Goal: Check status: Check status

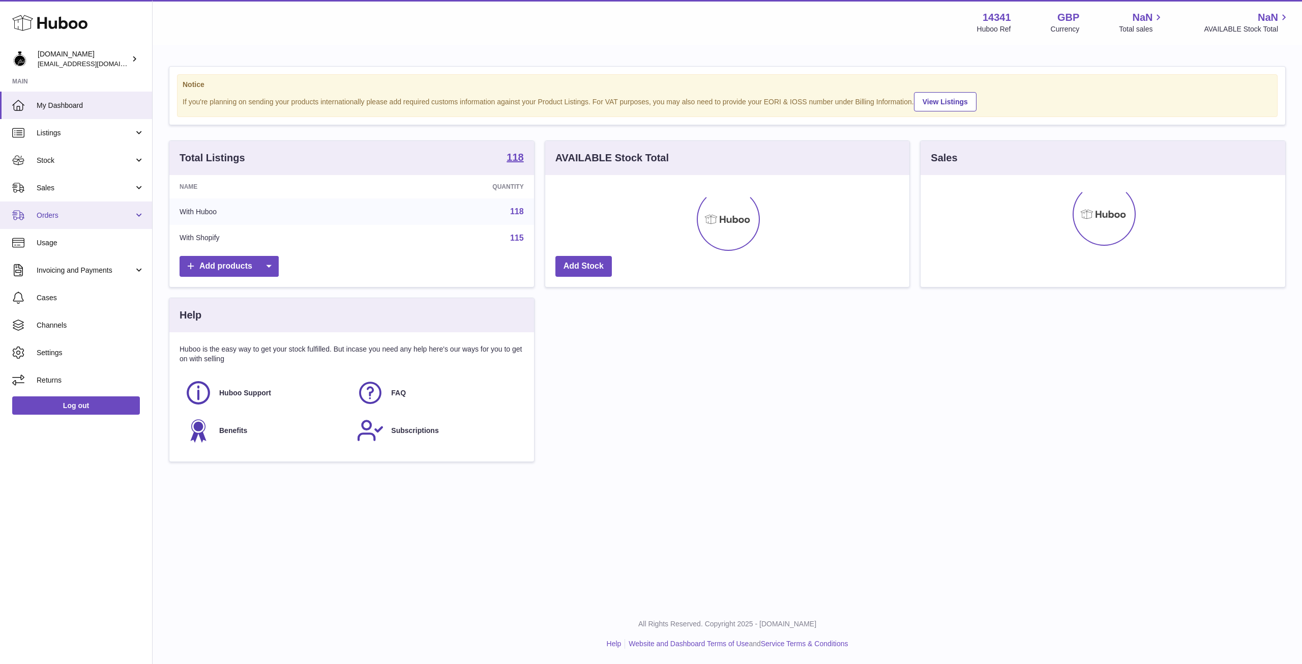
click at [82, 212] on span "Orders" at bounding box center [85, 216] width 97 height 10
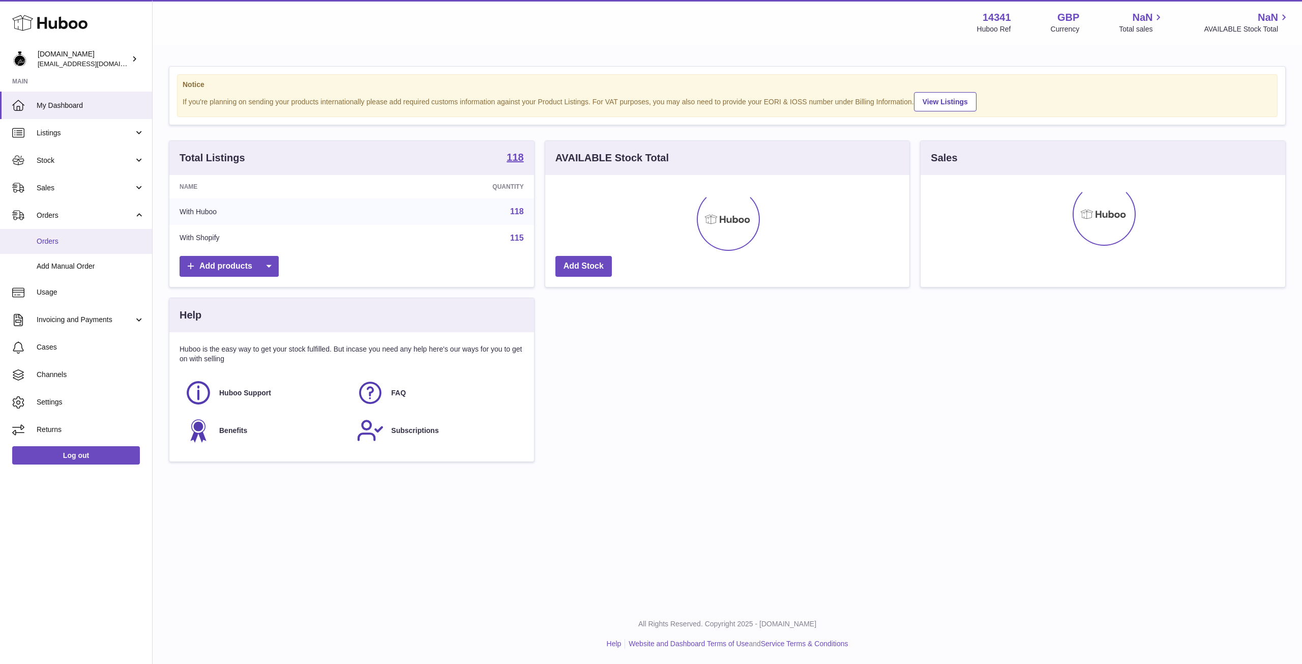
click at [52, 244] on span "Orders" at bounding box center [91, 242] width 108 height 10
click at [54, 26] on use at bounding box center [49, 23] width 75 height 16
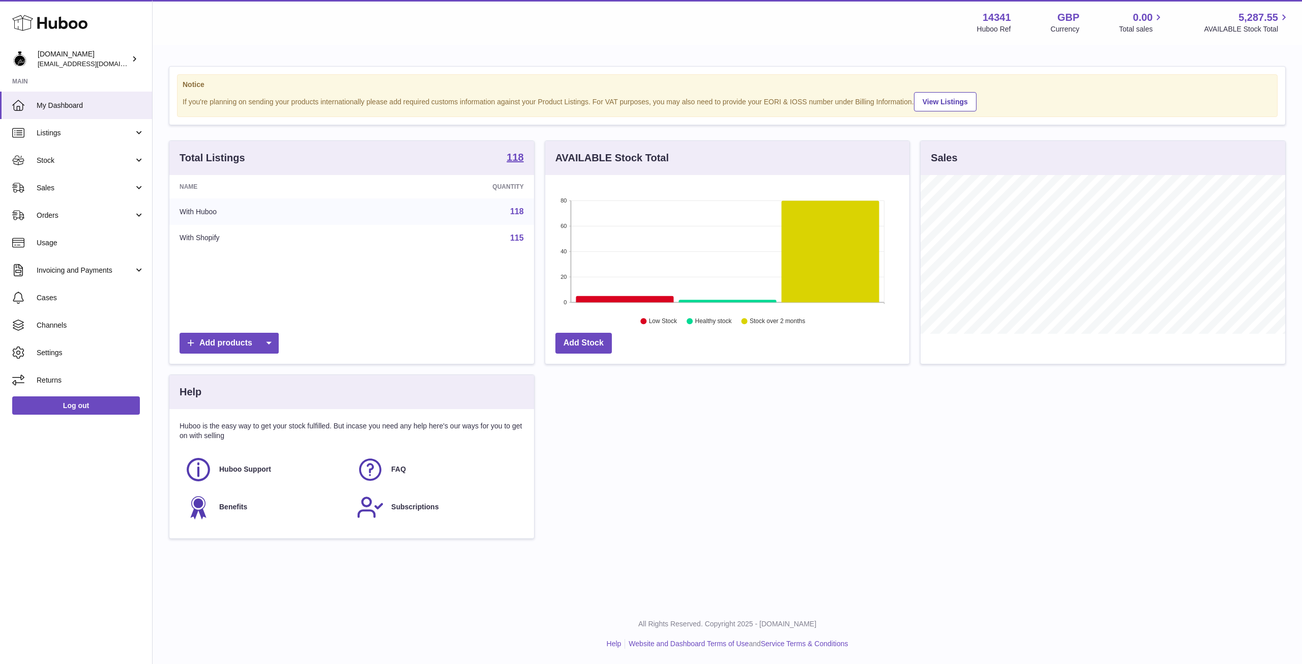
scroll to position [159, 364]
click at [68, 208] on link "Orders" at bounding box center [76, 214] width 152 height 27
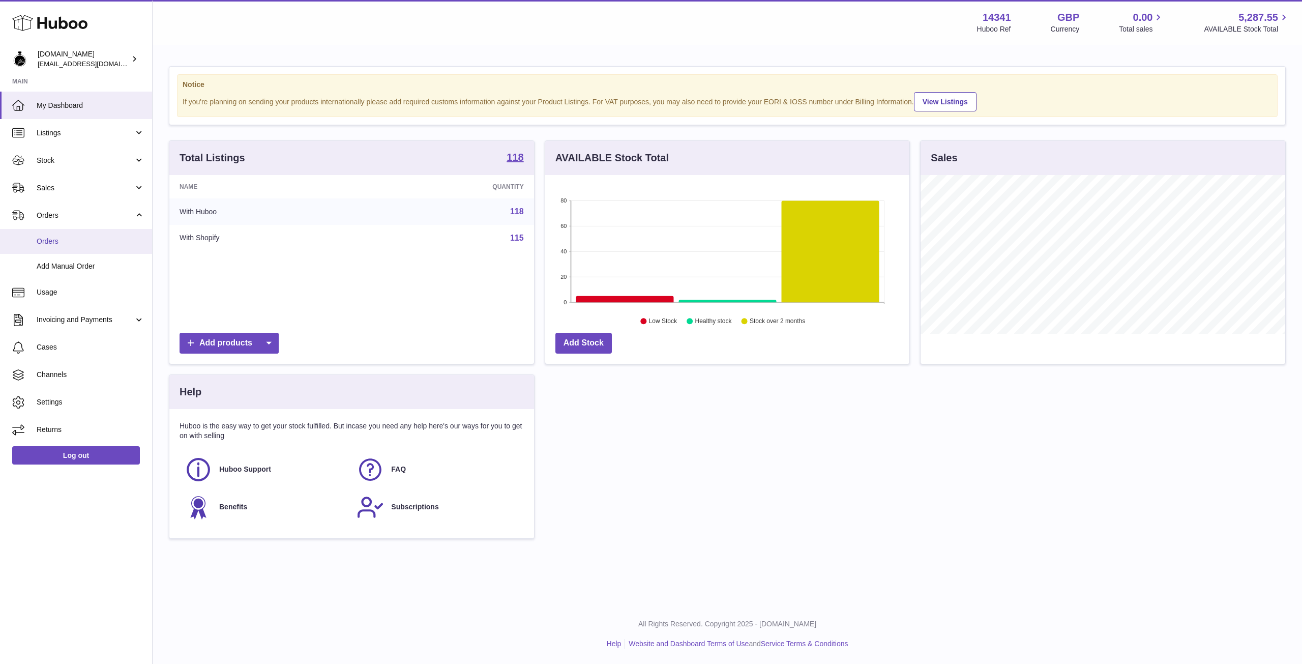
click at [47, 240] on span "Orders" at bounding box center [91, 242] width 108 height 10
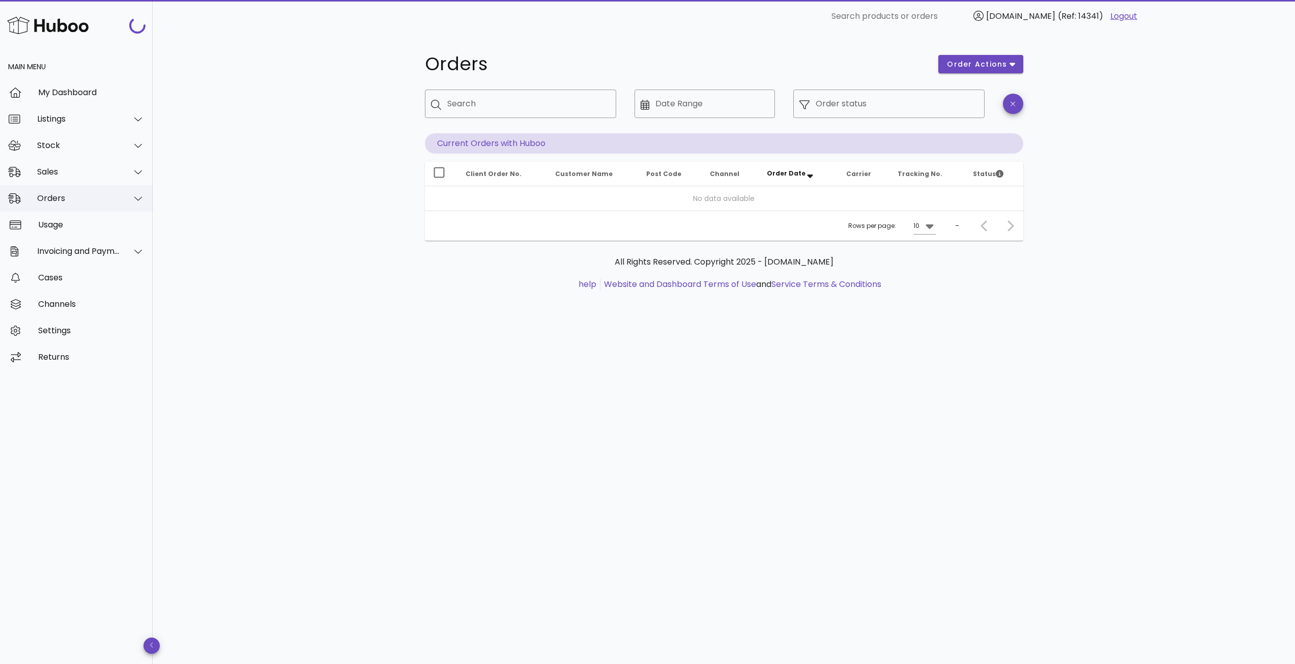
click at [58, 202] on div "Orders" at bounding box center [78, 198] width 83 height 10
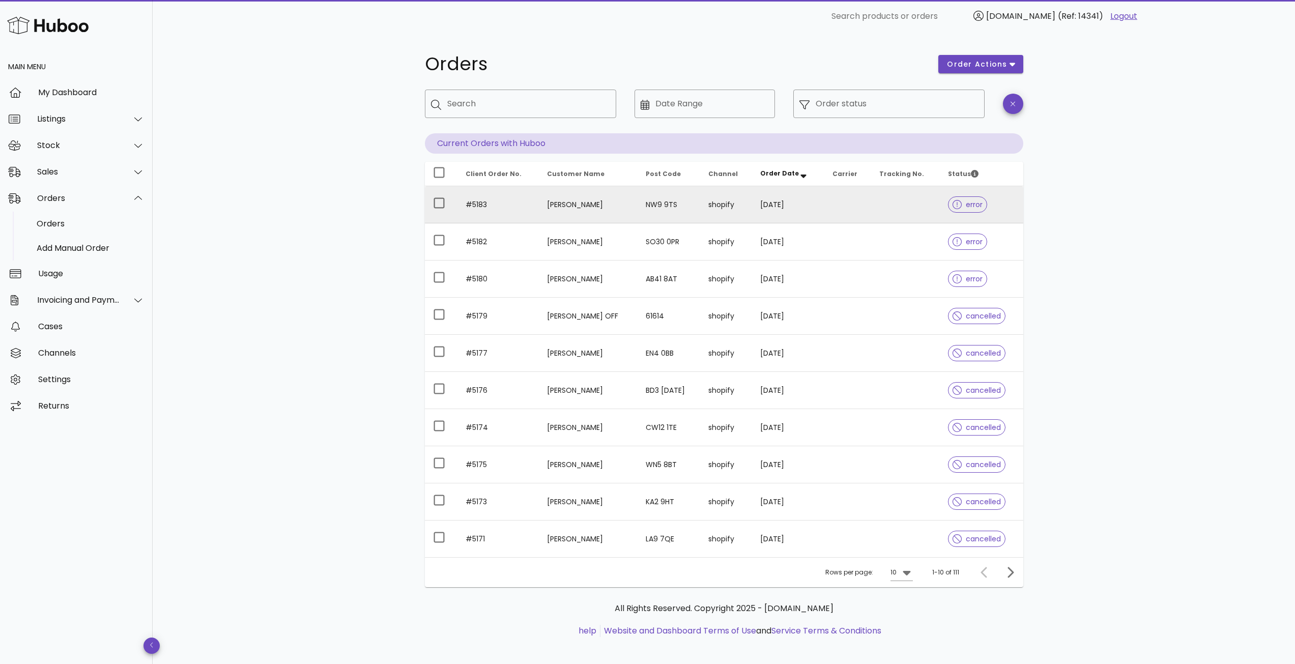
click at [876, 208] on td at bounding box center [905, 204] width 69 height 37
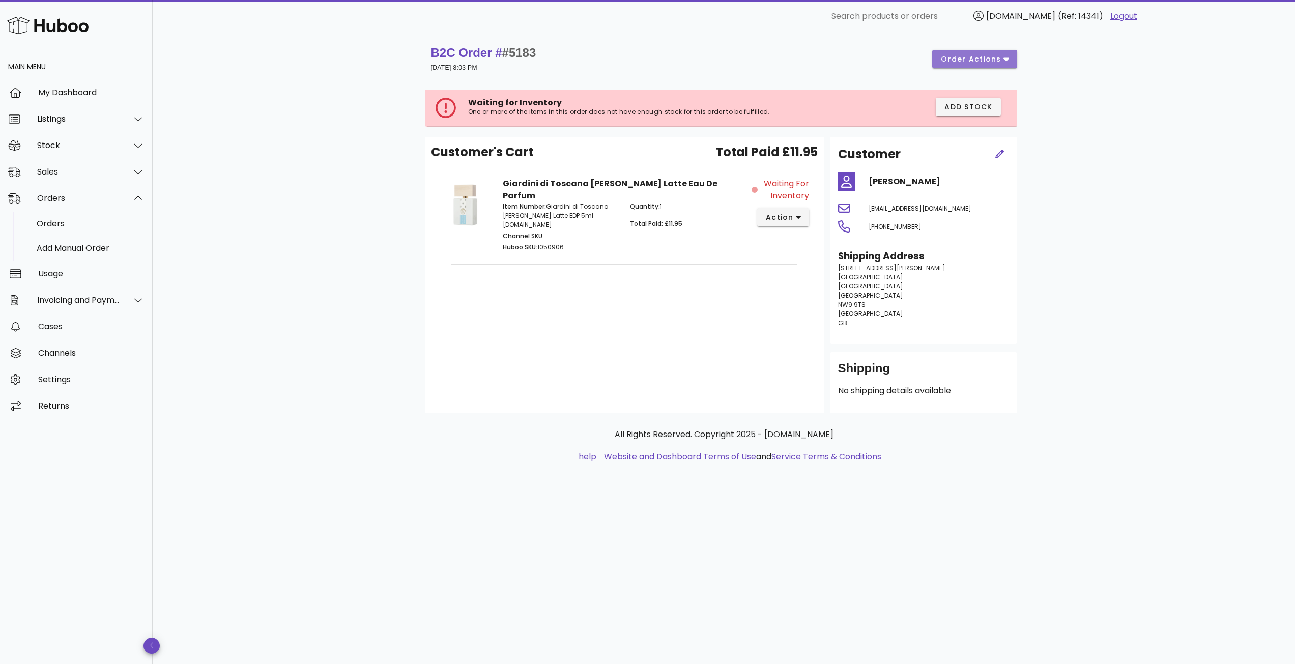
click at [1002, 60] on span "order actions" at bounding box center [974, 59] width 68 height 11
click at [962, 123] on div at bounding box center [957, 120] width 12 height 10
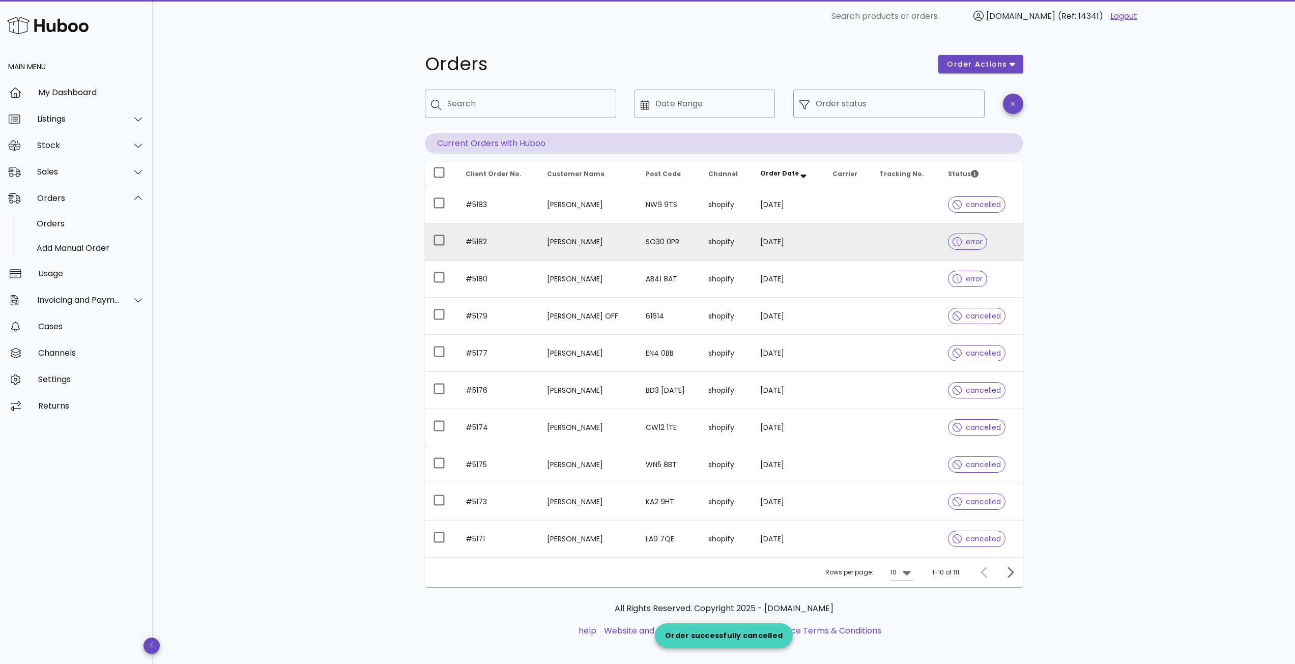
click at [872, 244] on td at bounding box center [905, 241] width 69 height 37
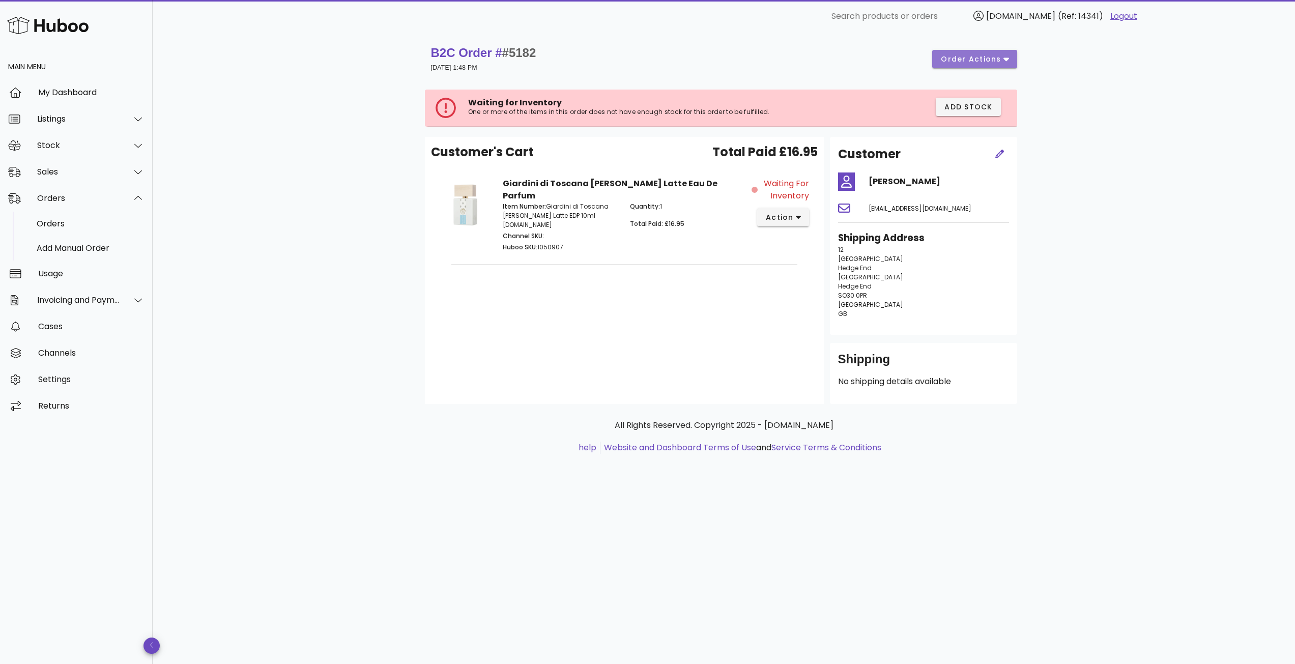
click at [986, 50] on button "order actions" at bounding box center [974, 59] width 84 height 18
click at [957, 116] on icon at bounding box center [956, 120] width 10 height 10
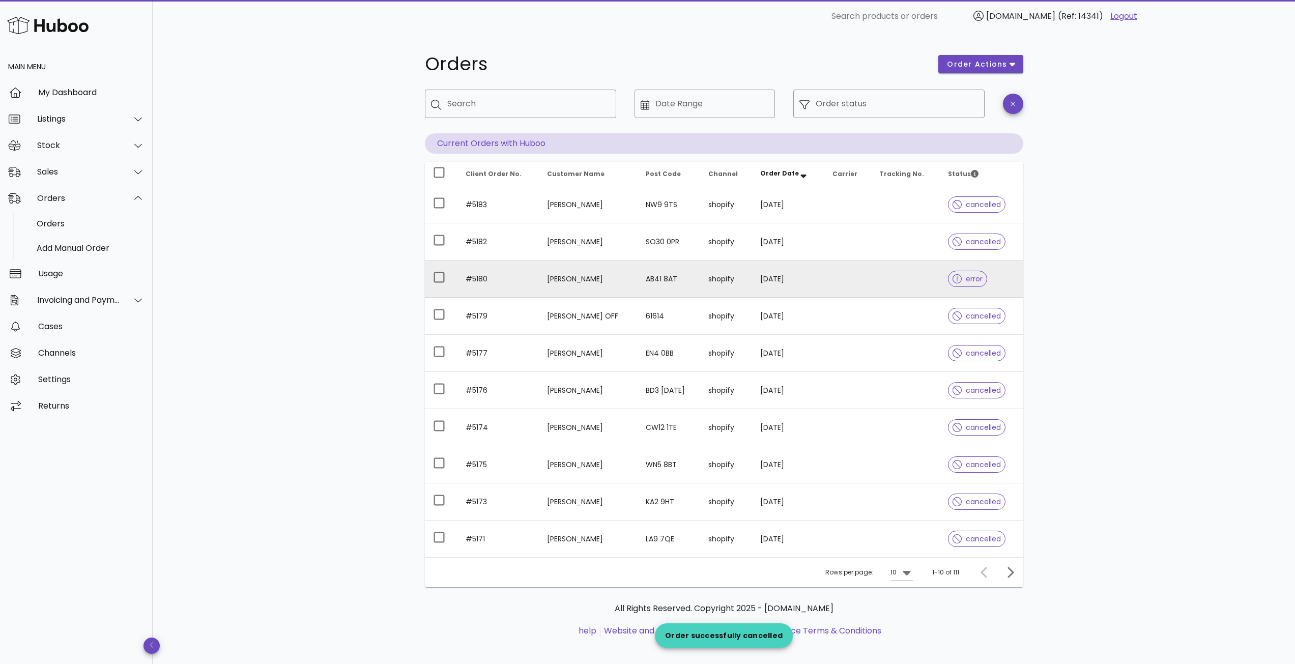
click at [763, 287] on td "09/10/2025" at bounding box center [788, 278] width 72 height 37
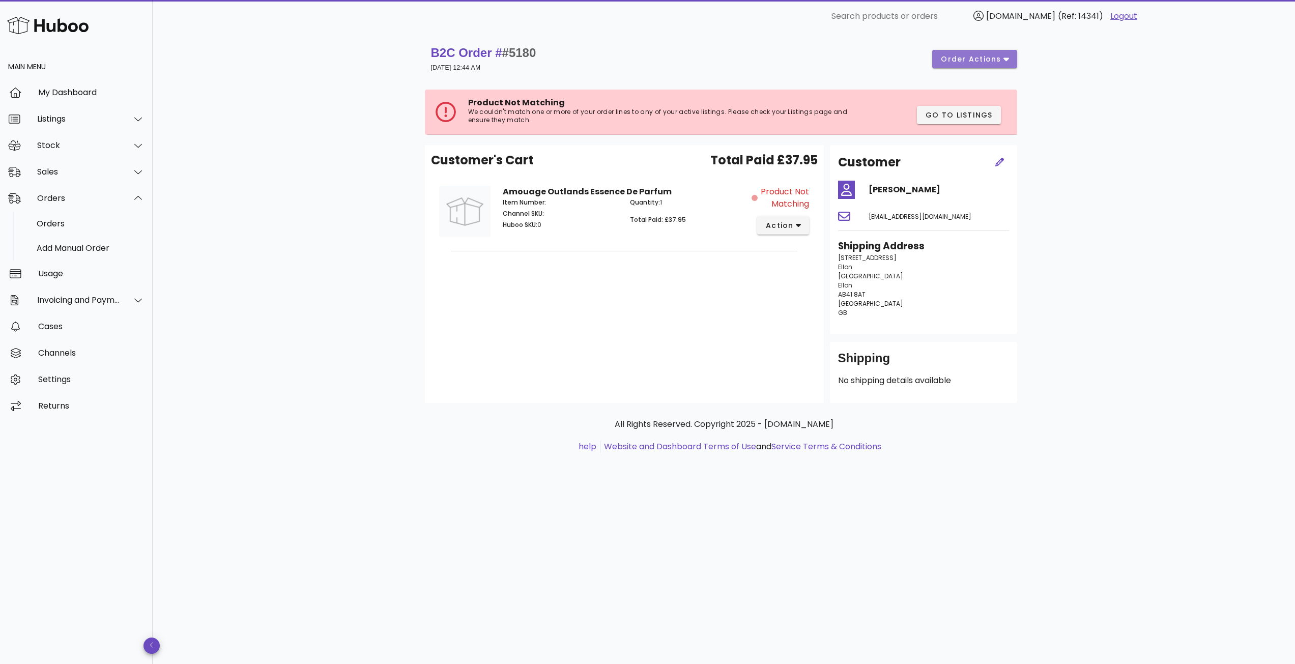
click at [1007, 62] on icon "button" at bounding box center [1006, 58] width 6 height 9
click at [991, 123] on div "Cancel" at bounding box center [1001, 120] width 43 height 10
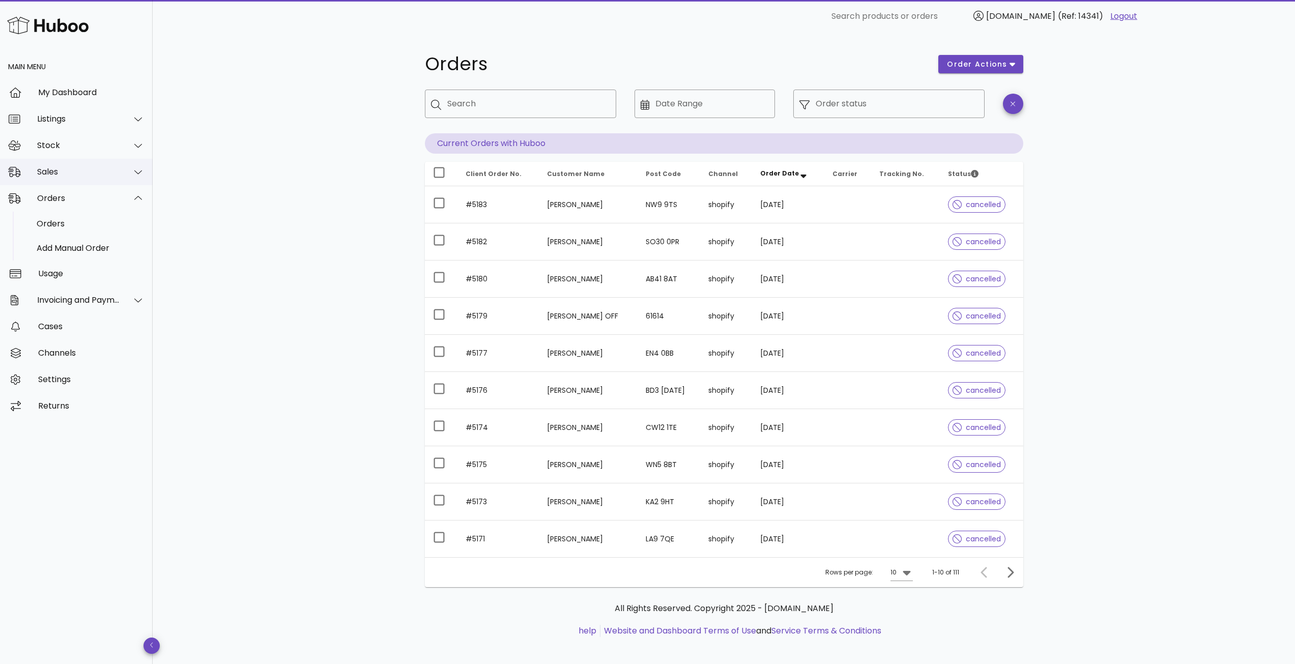
click at [58, 173] on div "Sales" at bounding box center [78, 172] width 83 height 10
click at [62, 194] on div "Sales" at bounding box center [91, 197] width 108 height 10
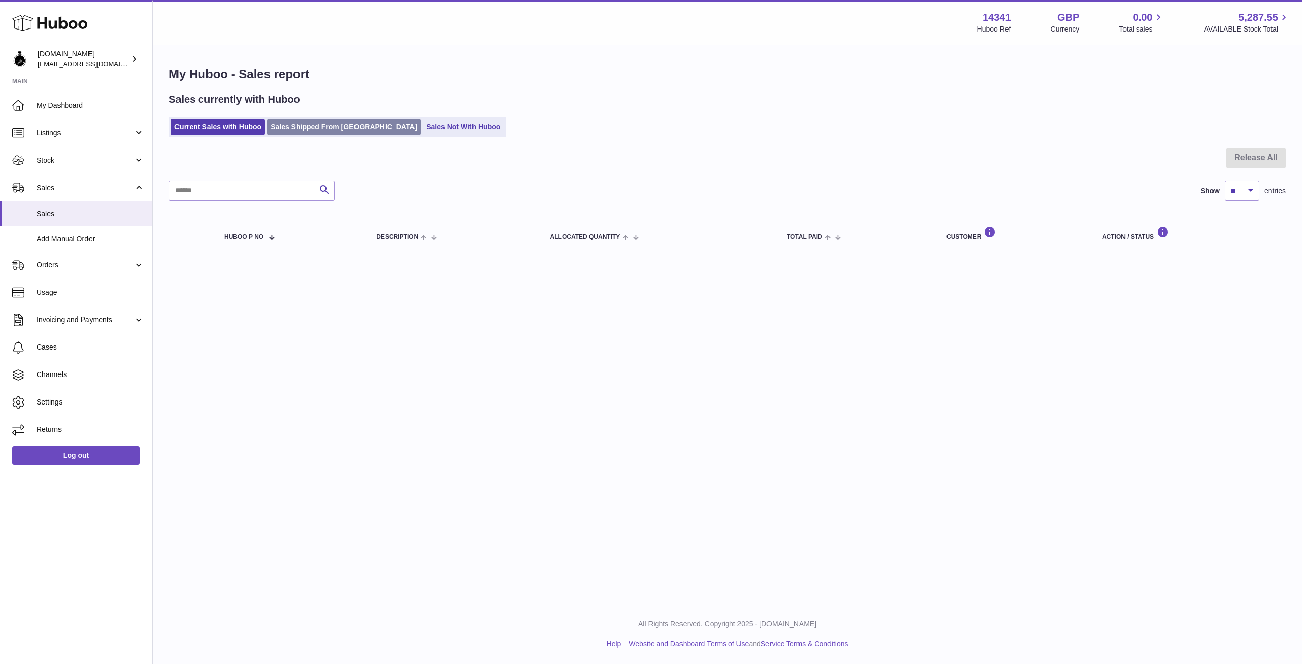
click at [311, 128] on link "Sales Shipped From Huboo" at bounding box center [344, 127] width 154 height 17
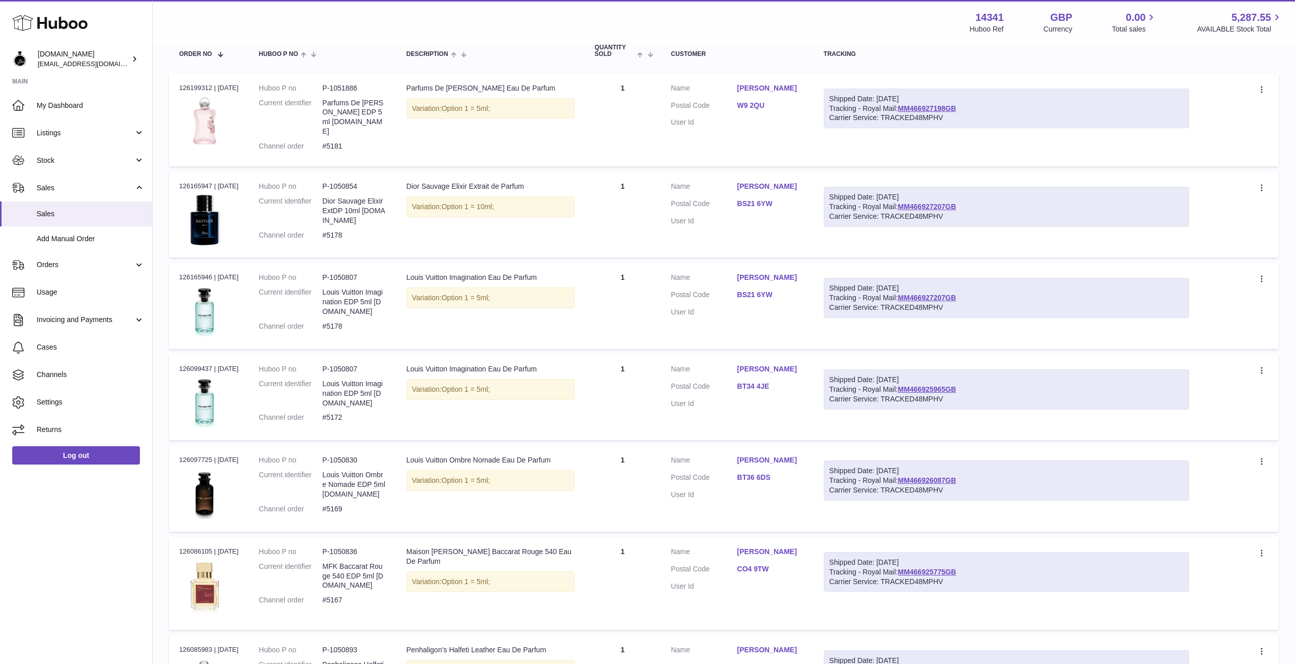
scroll to position [203, 0]
